Goal: Obtain resource: Download file/media

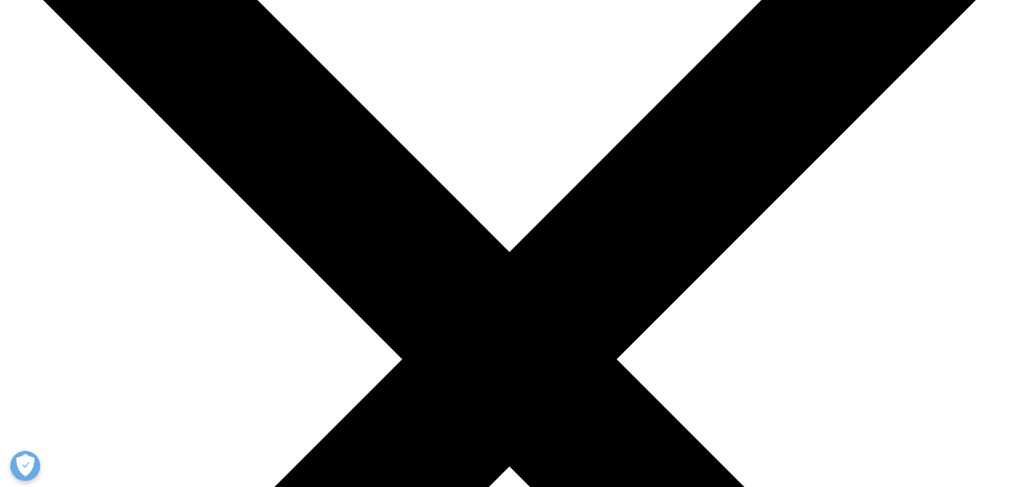
scroll to position [180, 0]
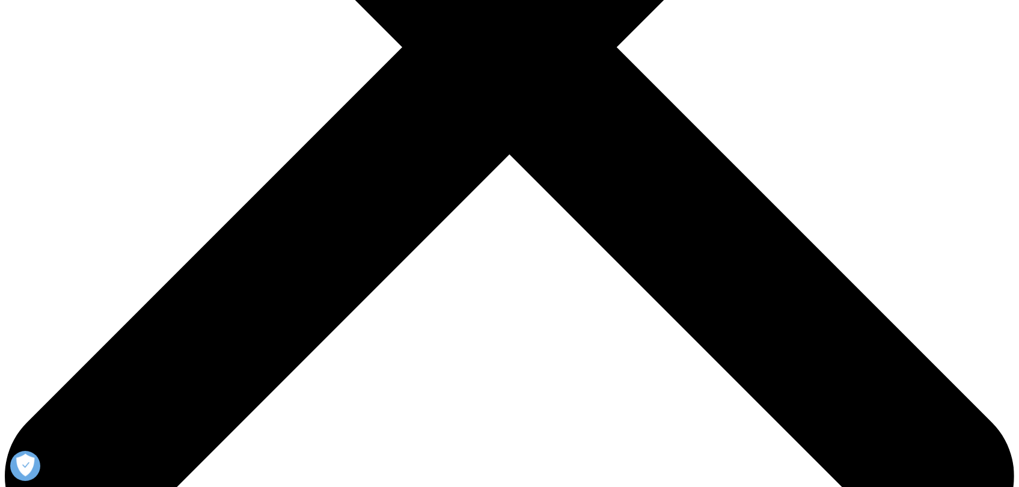
scroll to position [541, 0]
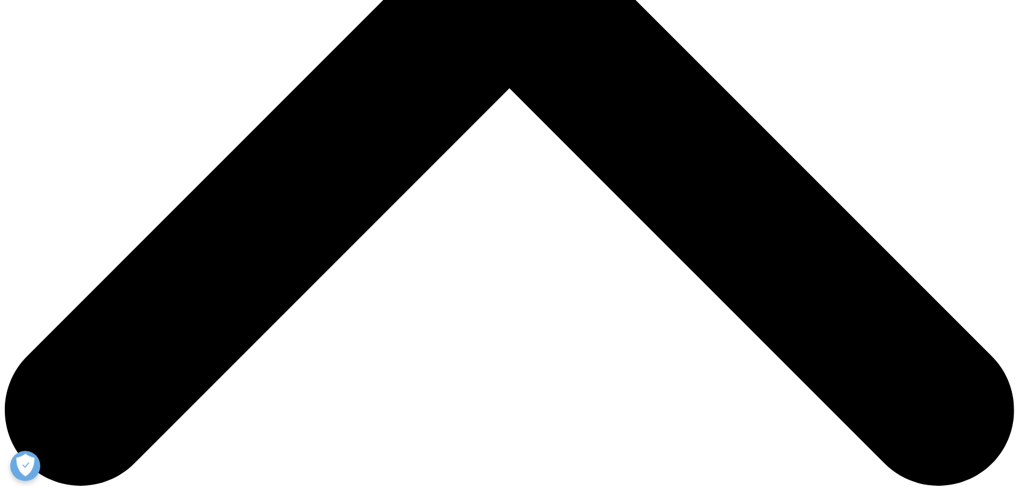
type input "[PERSON_NAME]"
type input "Prince"
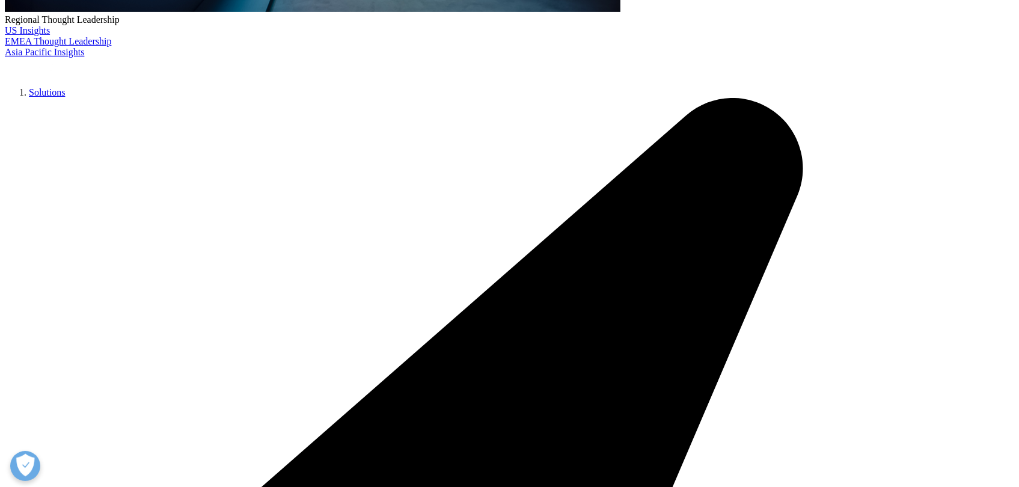
type input "Director, Project Management"
type input "Prince Performance LLC"
select select "[GEOGRAPHIC_DATA]"
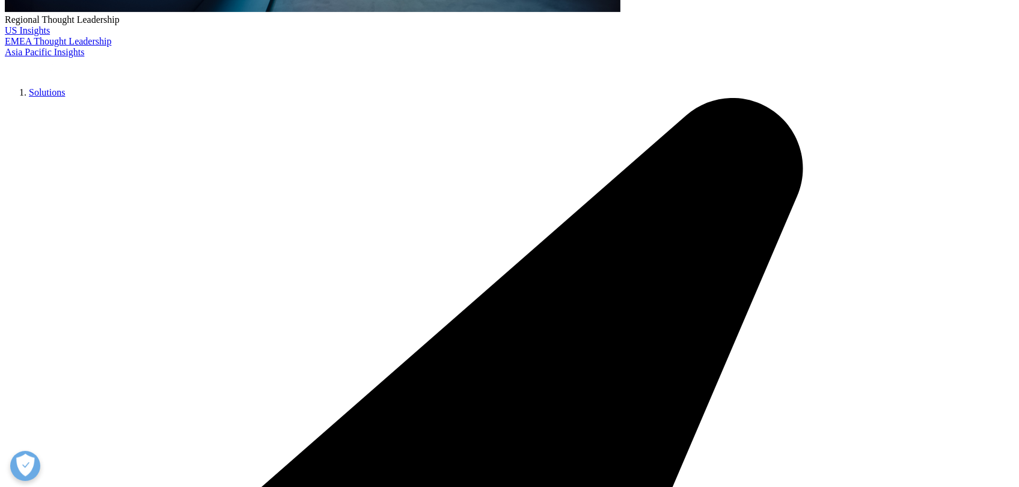
scroll to position [464, 709]
type input "[EMAIL_ADDRESS][DOMAIN_NAME]"
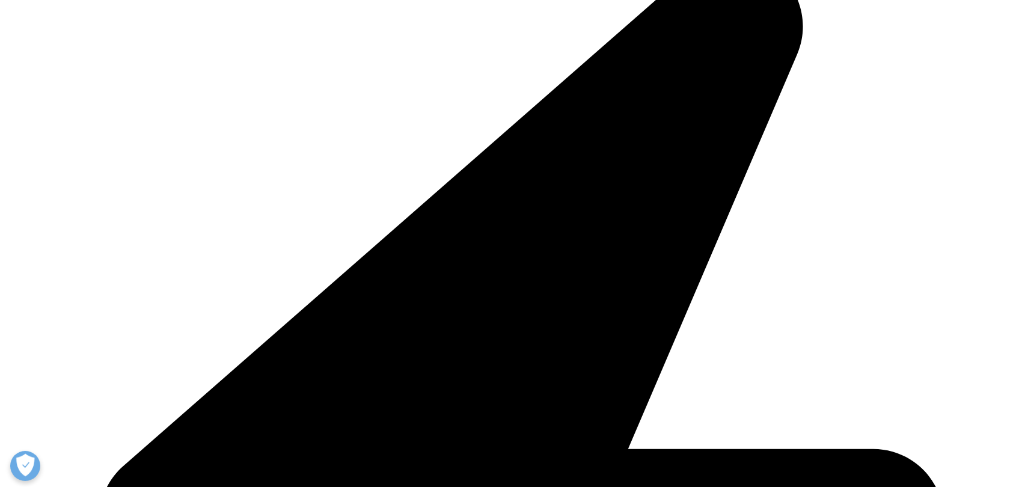
scroll to position [721, 0]
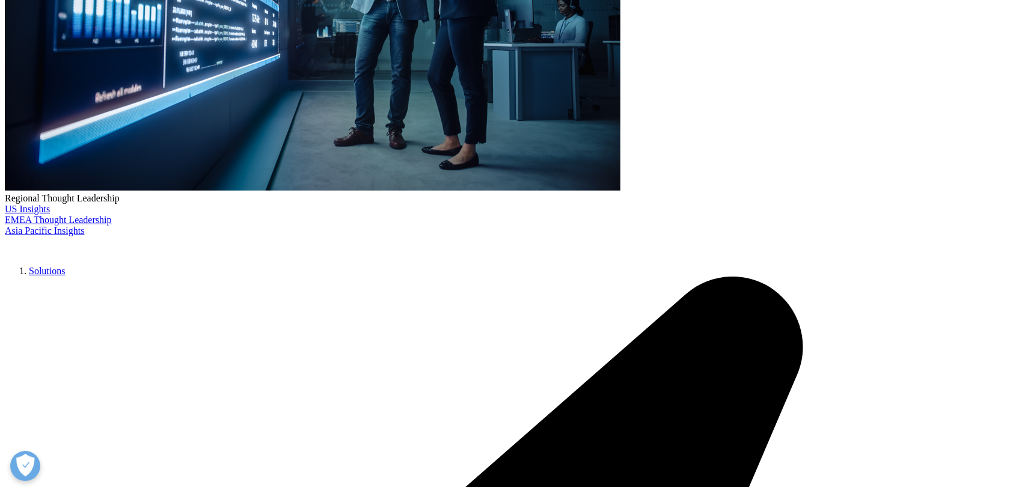
scroll to position [389, 0]
